Goal: Task Accomplishment & Management: Manage account settings

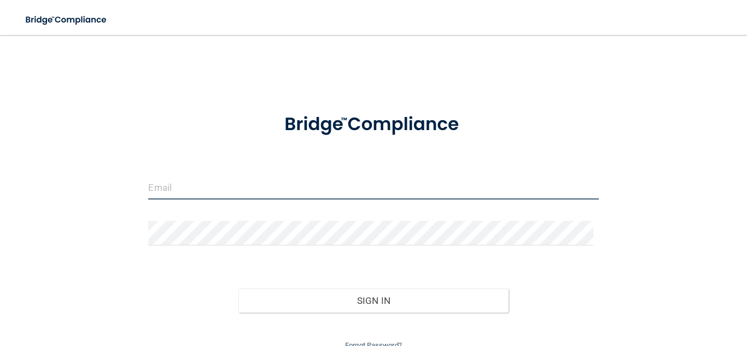
click at [237, 193] on input "email" at bounding box center [373, 187] width 450 height 25
type input "[EMAIL_ADDRESS][DOMAIN_NAME]"
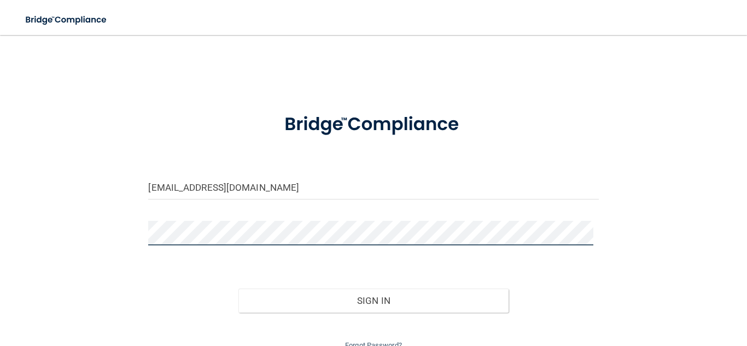
click at [238, 289] on button "Sign In" at bounding box center [373, 301] width 270 height 24
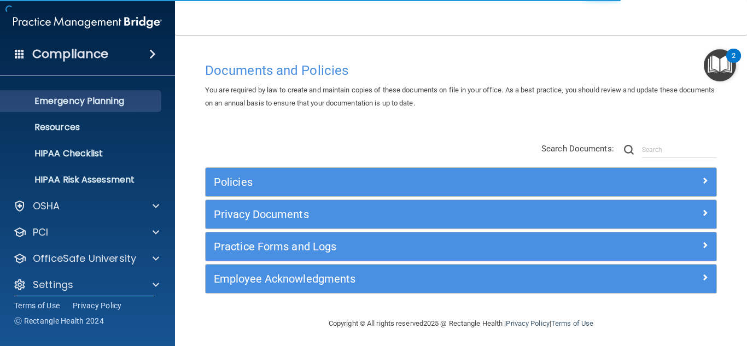
scroll to position [108, 0]
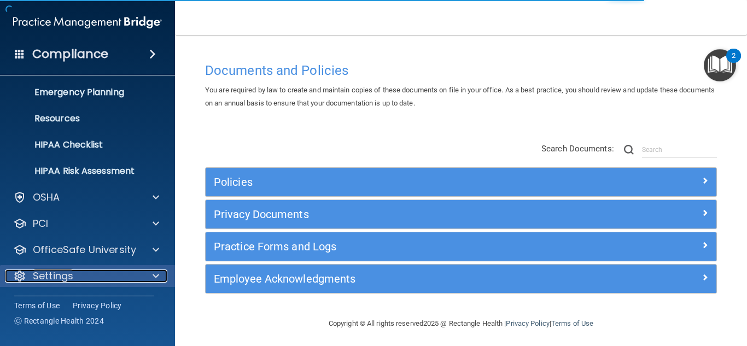
click at [148, 270] on div at bounding box center [153, 275] width 27 height 13
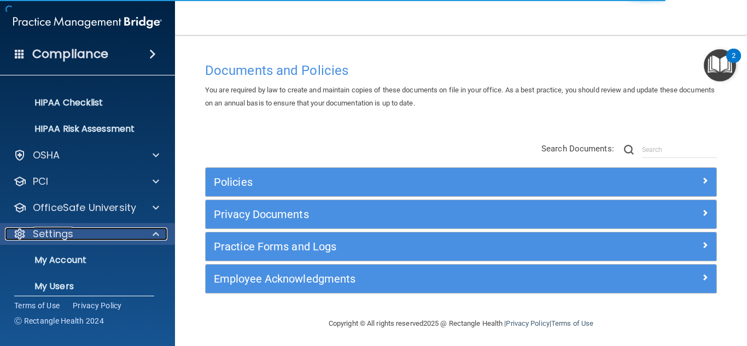
scroll to position [212, 0]
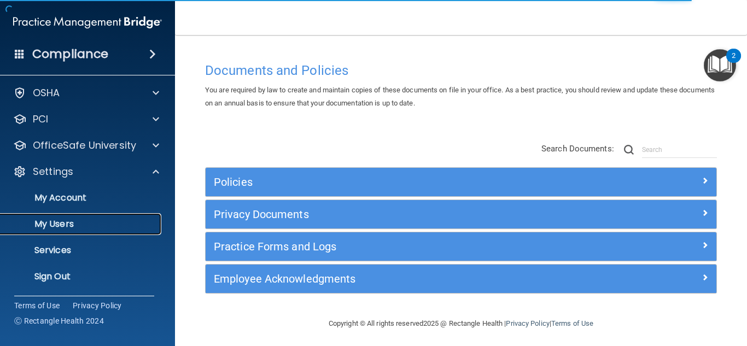
click at [77, 231] on link "My Users" at bounding box center [75, 224] width 172 height 22
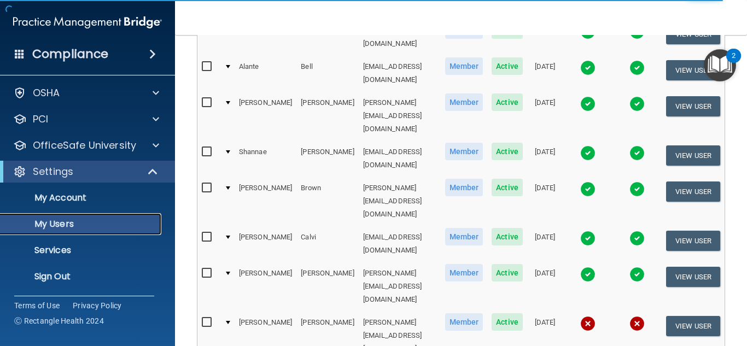
scroll to position [587, 0]
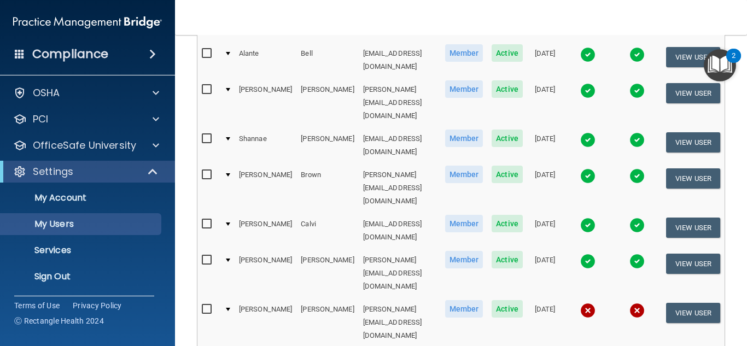
select select "90"
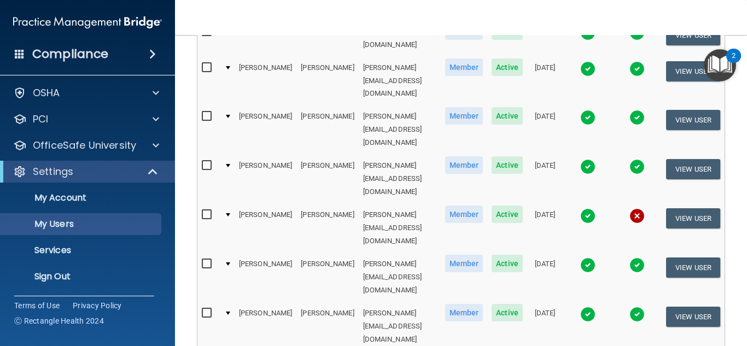
scroll to position [1038, 0]
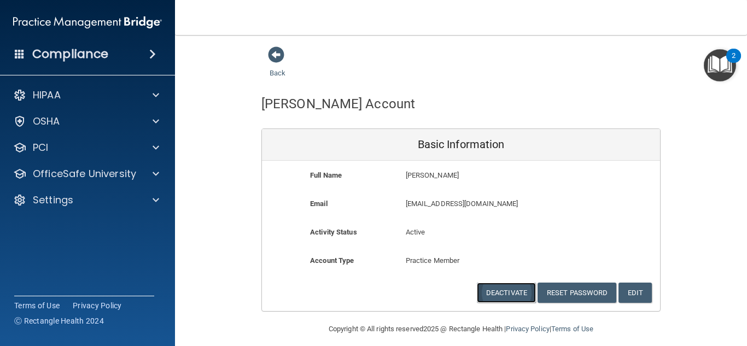
click at [518, 287] on button "Deactivate" at bounding box center [506, 293] width 59 height 20
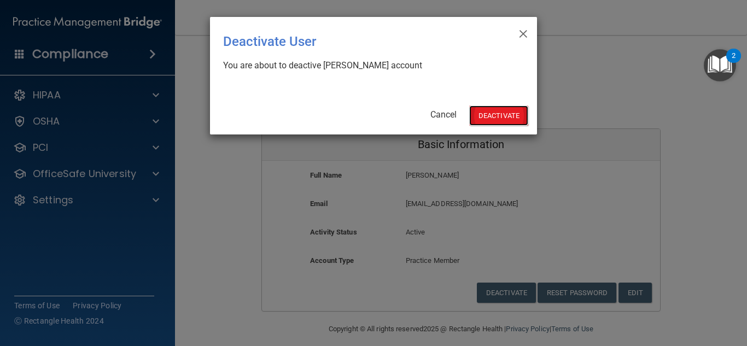
click at [492, 121] on button "Deactivate" at bounding box center [498, 115] width 59 height 20
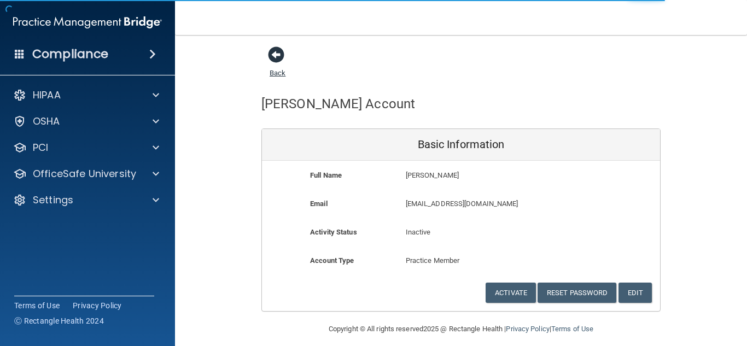
click at [278, 52] on span at bounding box center [276, 54] width 16 height 16
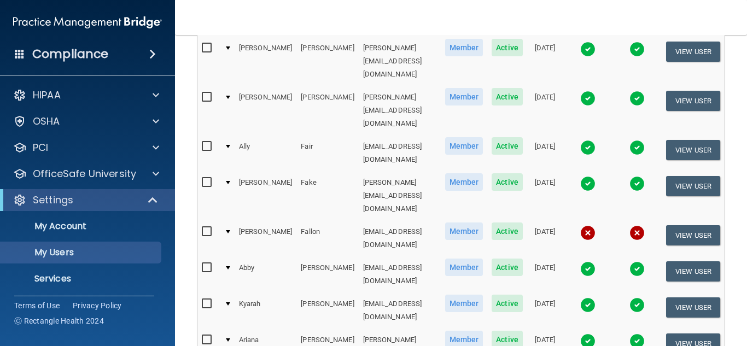
scroll to position [1257, 0]
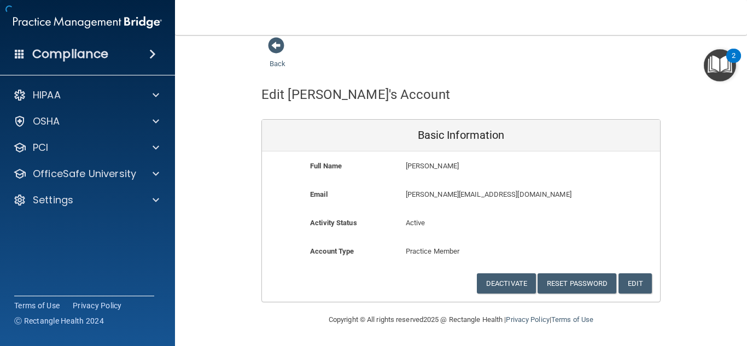
scroll to position [9, 0]
click at [503, 286] on button "Deactivate" at bounding box center [506, 283] width 59 height 20
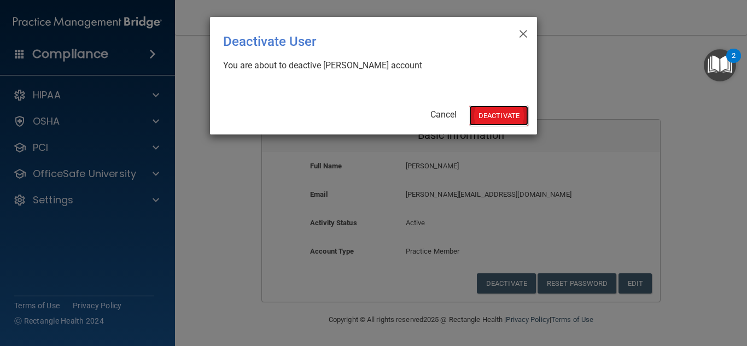
click at [485, 110] on button "Deactivate" at bounding box center [498, 115] width 59 height 20
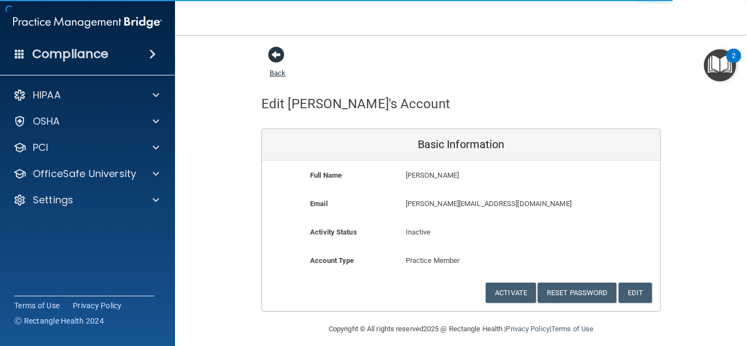
click at [272, 52] on span at bounding box center [276, 54] width 16 height 16
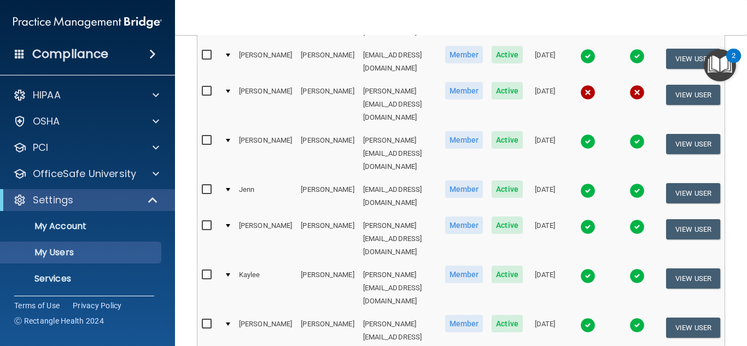
scroll to position [2295, 0]
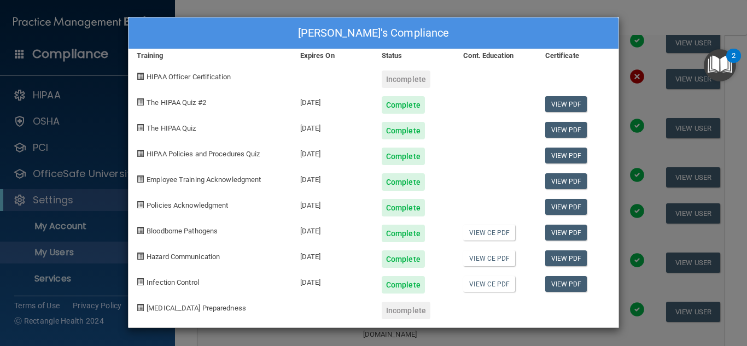
click at [625, 30] on div "Stephanie Tuburcio's Compliance Training Expires On Status Cont. Education Cert…" at bounding box center [373, 173] width 747 height 346
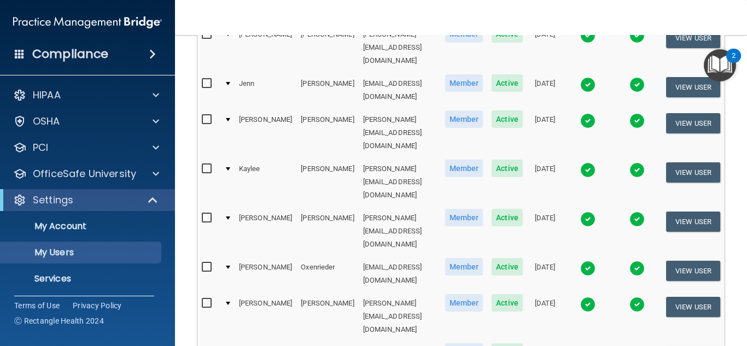
scroll to position [2405, 0]
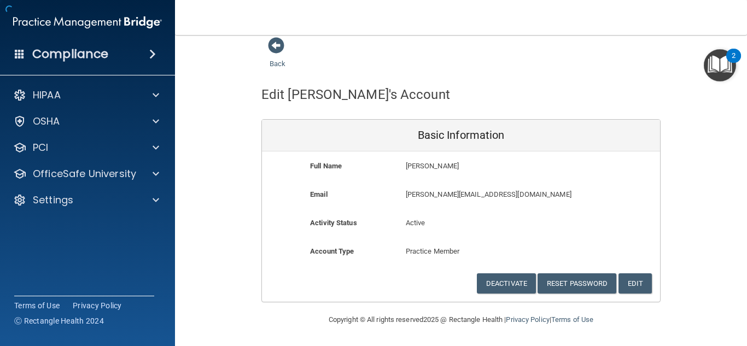
scroll to position [9, 0]
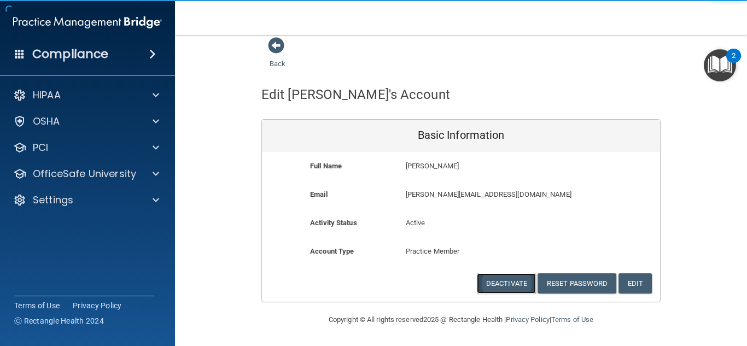
click at [503, 286] on button "Deactivate" at bounding box center [506, 283] width 59 height 20
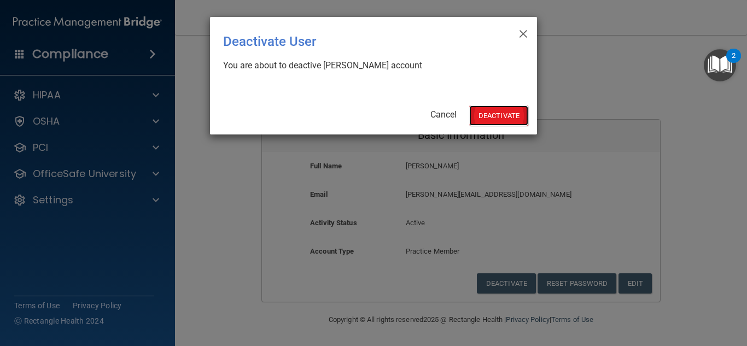
click at [485, 112] on button "Deactivate" at bounding box center [498, 115] width 59 height 20
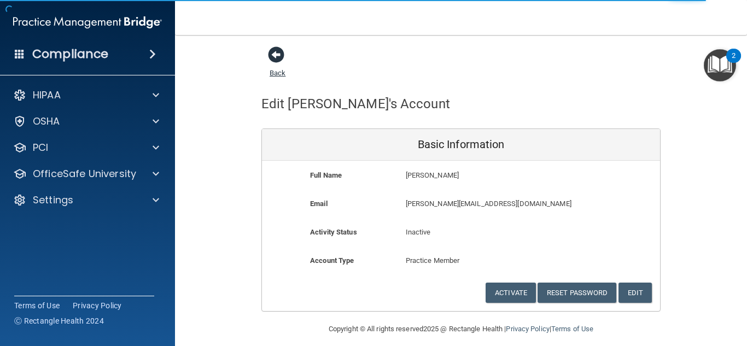
click at [280, 56] on span at bounding box center [276, 54] width 16 height 16
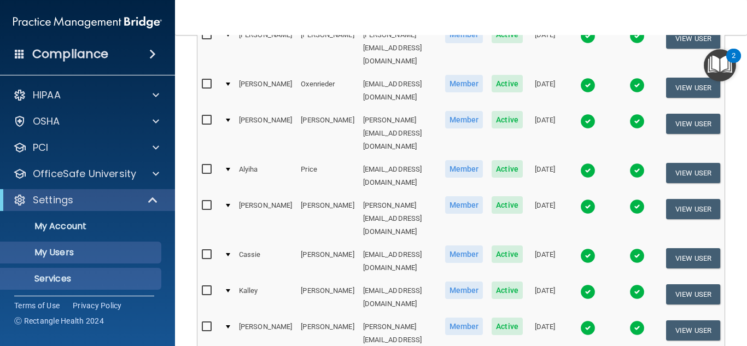
scroll to position [29, 0]
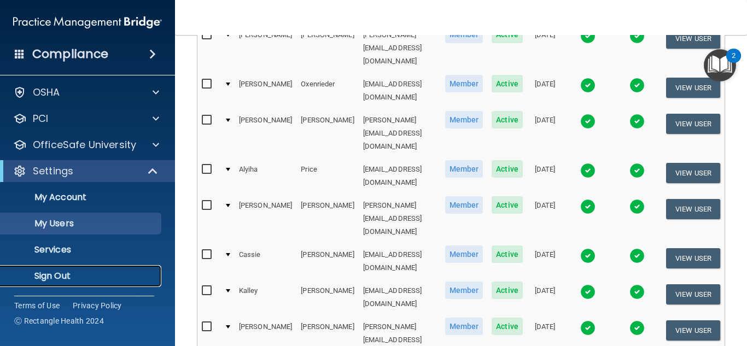
click at [81, 269] on link "Sign Out" at bounding box center [75, 276] width 172 height 22
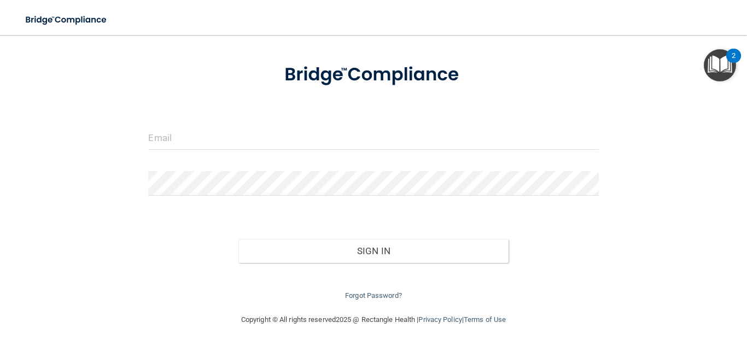
scroll to position [17, 0]
